Goal: Communication & Community: Participate in discussion

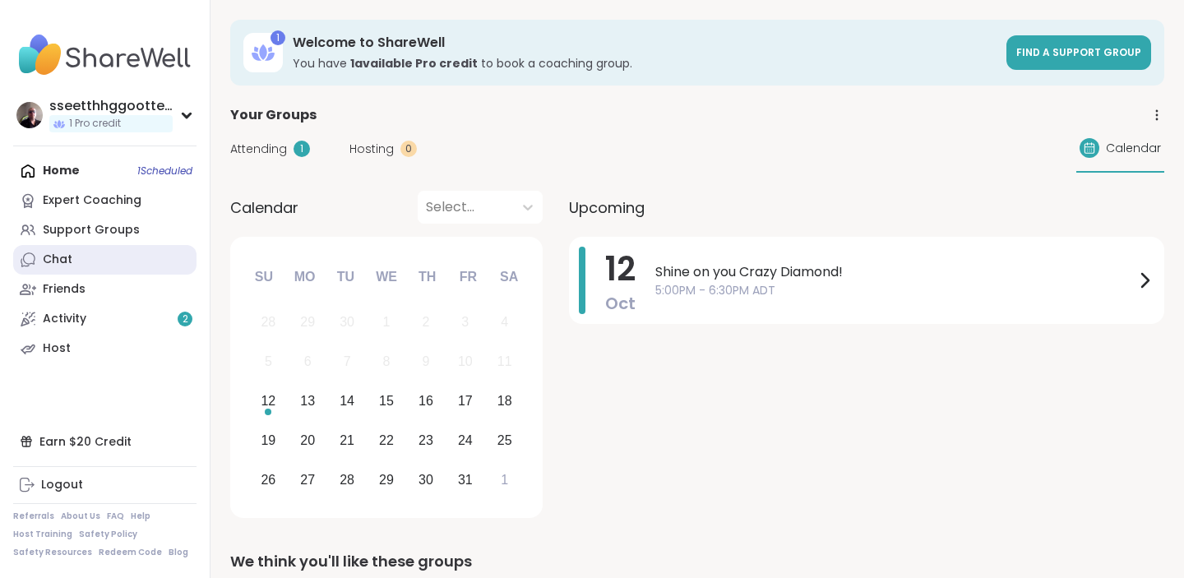
drag, startPoint x: 0, startPoint y: 0, endPoint x: 77, endPoint y: 261, distance: 272.0
click at [77, 261] on link "Chat" at bounding box center [104, 260] width 183 height 30
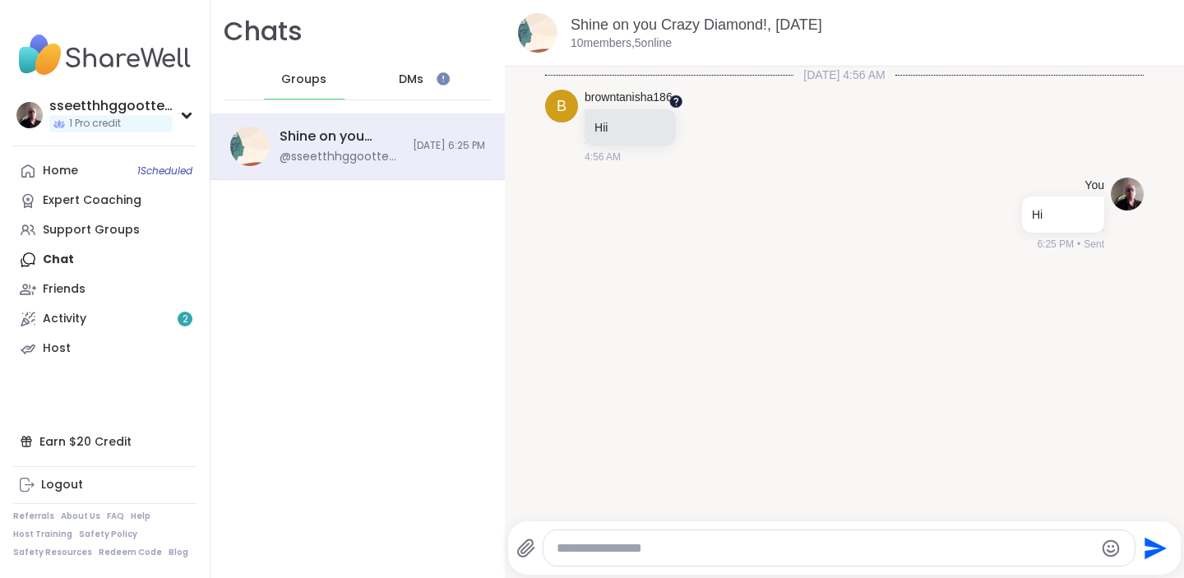
click at [673, 95] on div at bounding box center [675, 101] width 13 height 13
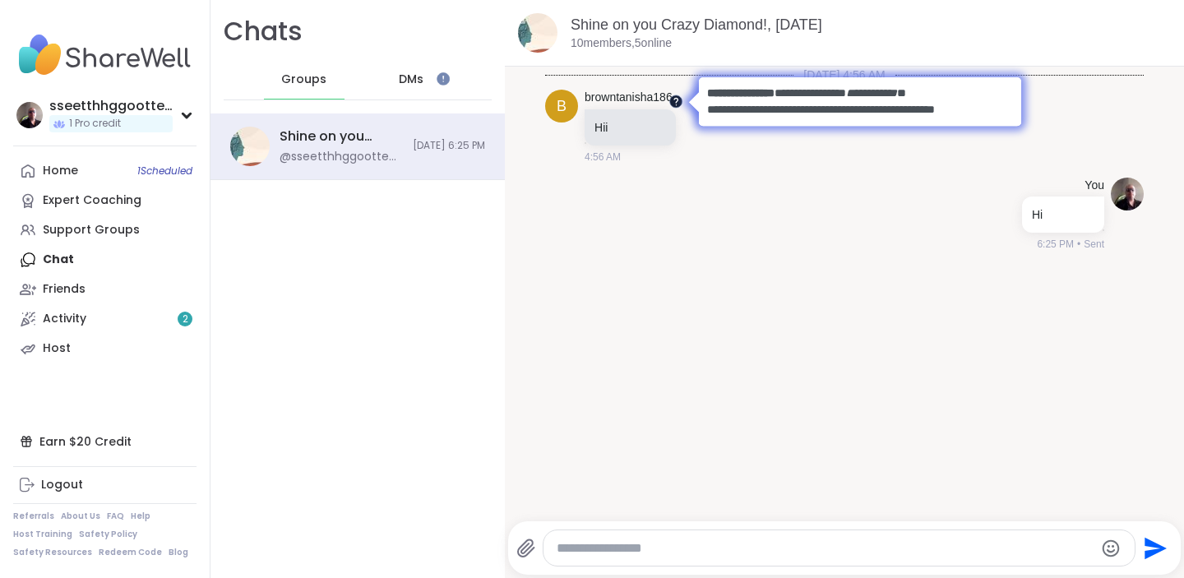
click at [673, 95] on div at bounding box center [675, 101] width 13 height 13
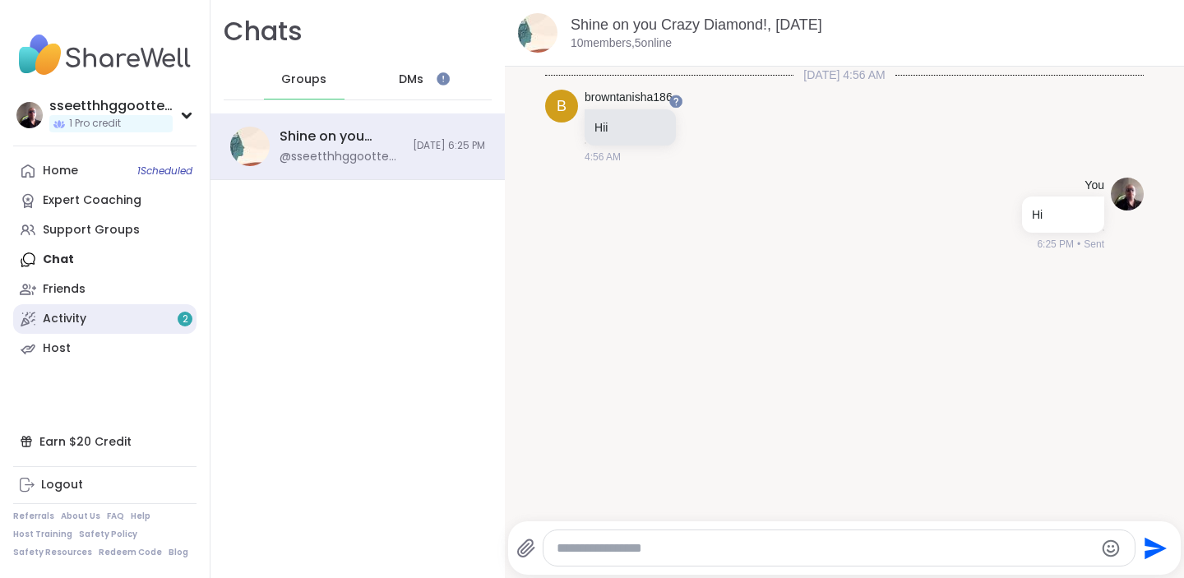
click at [73, 314] on div "Activity 2" at bounding box center [65, 319] width 44 height 16
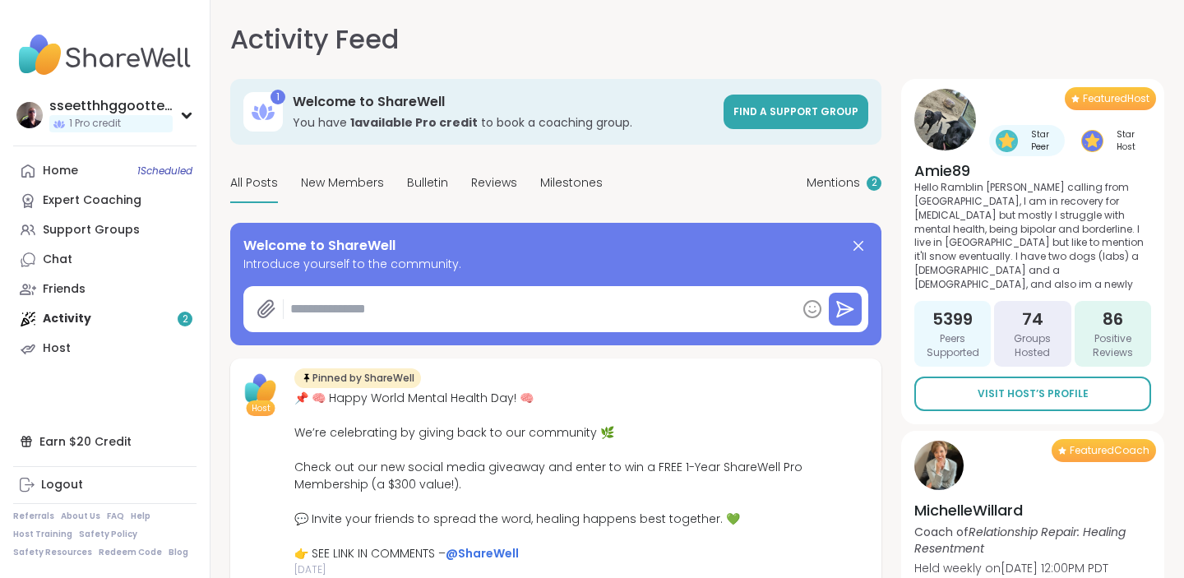
type textarea "*"
click at [75, 169] on div "Home 1 Scheduled" at bounding box center [60, 171] width 35 height 16
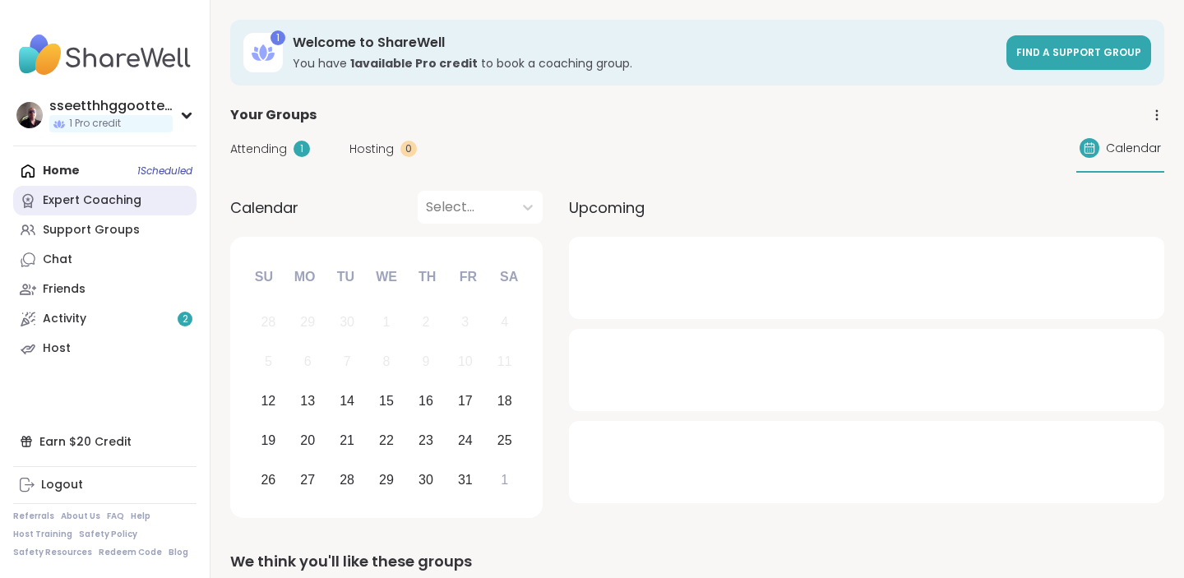
click at [72, 200] on div "Expert Coaching" at bounding box center [92, 200] width 99 height 16
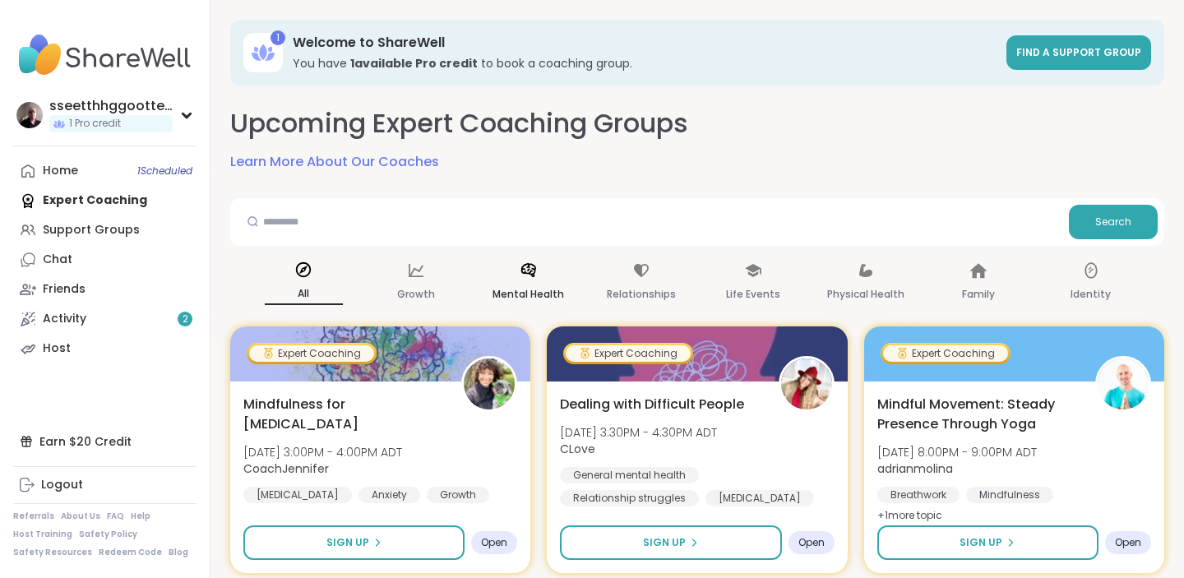
click at [525, 273] on icon at bounding box center [528, 270] width 15 height 14
click at [71, 234] on div "Support Groups" at bounding box center [91, 230] width 97 height 16
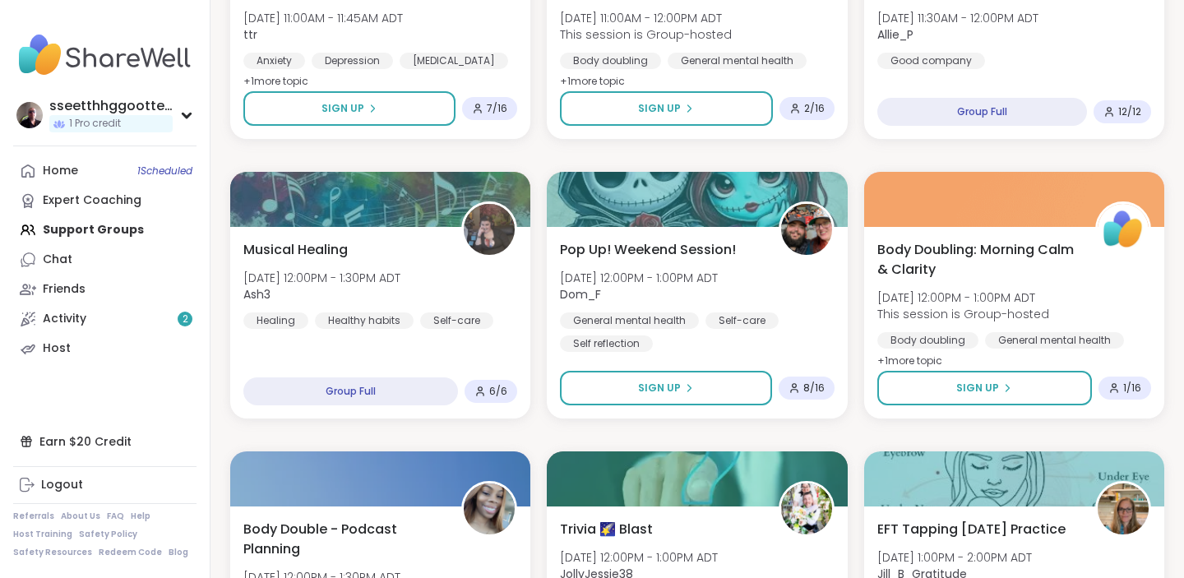
scroll to position [686, 0]
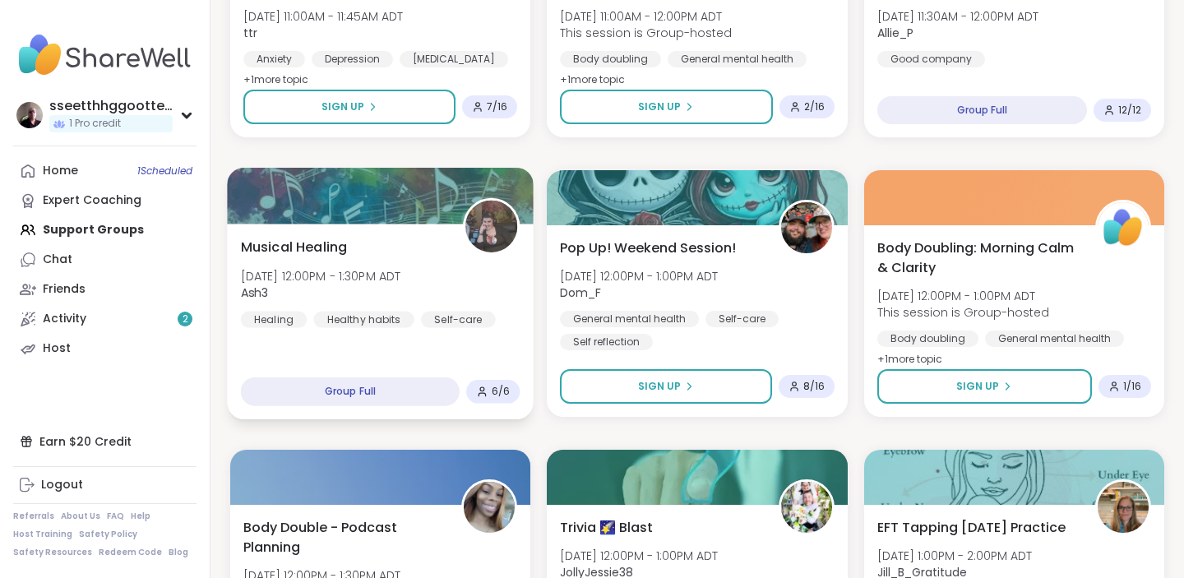
click at [486, 231] on img at bounding box center [492, 227] width 52 height 52
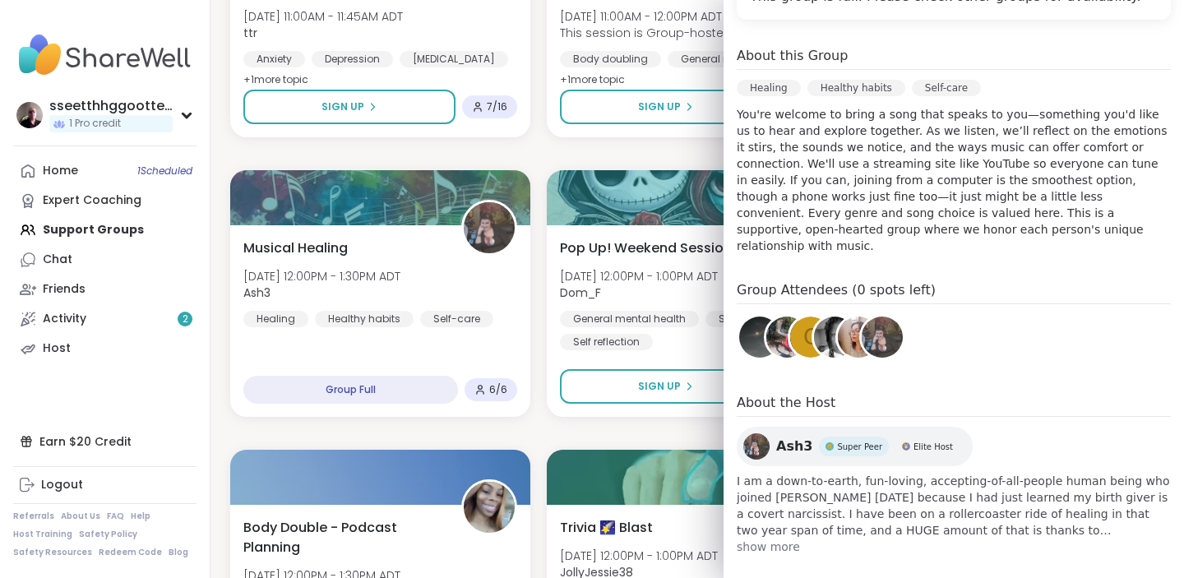
scroll to position [0, 0]
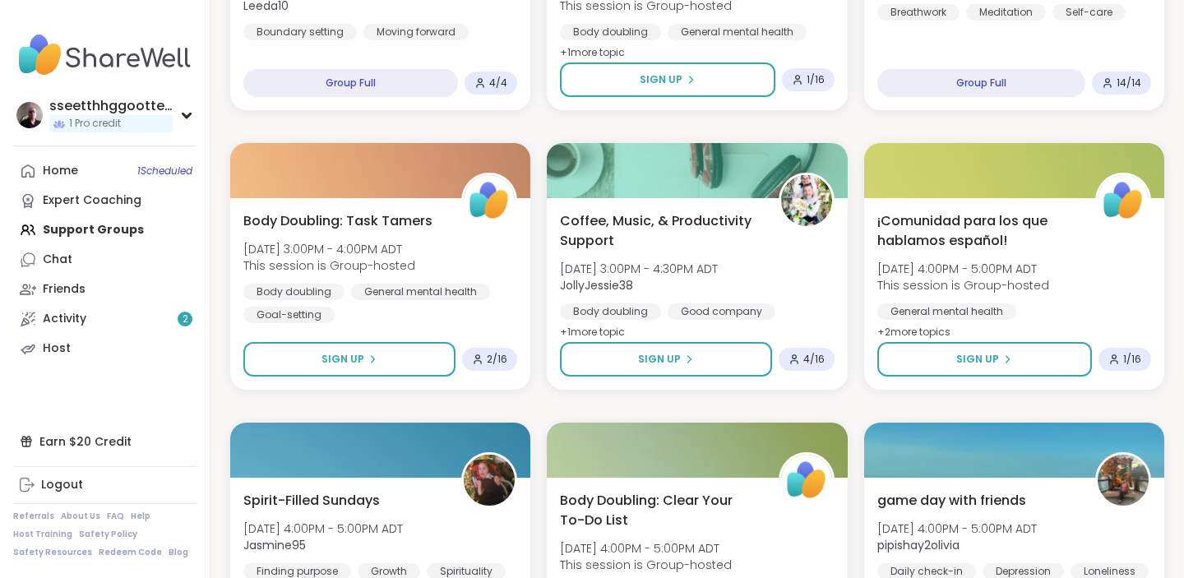
scroll to position [2112, 0]
